Goal: Task Accomplishment & Management: Use online tool/utility

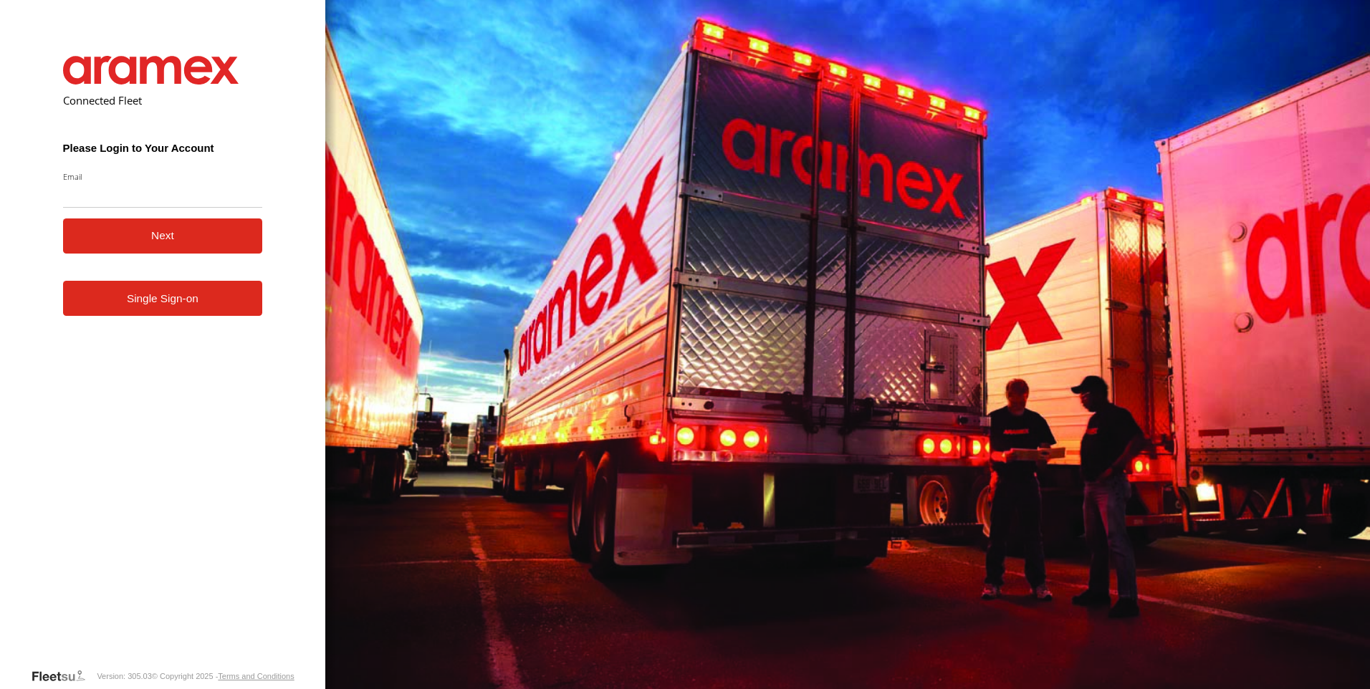
type input "**********"
click at [136, 236] on button "Next" at bounding box center [163, 235] width 200 height 35
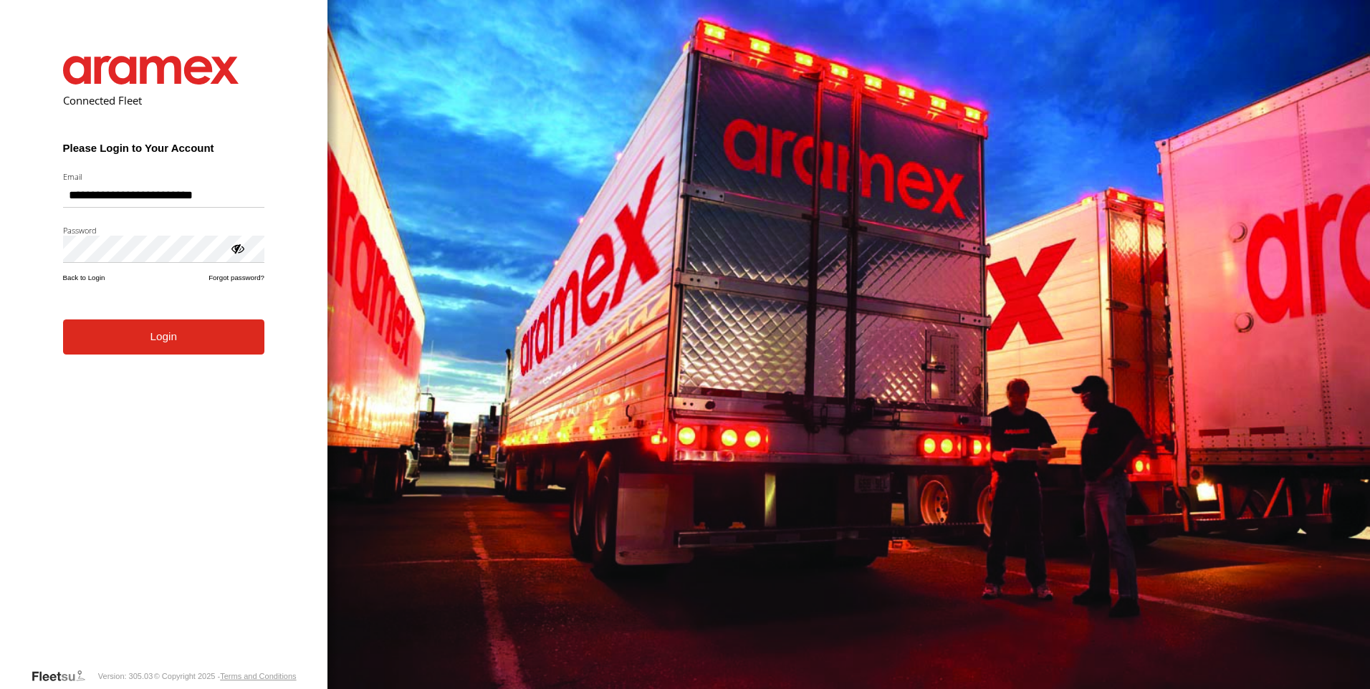
click at [63, 319] on button "Login" at bounding box center [163, 336] width 201 height 35
